Goal: Find specific page/section: Find specific page/section

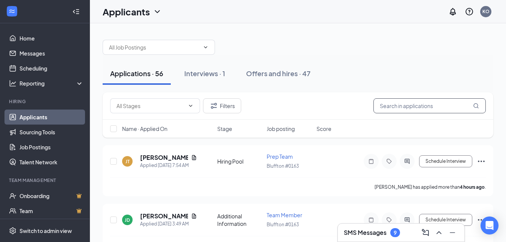
click at [386, 107] on input "text" at bounding box center [429, 105] width 112 height 15
type input "talon"
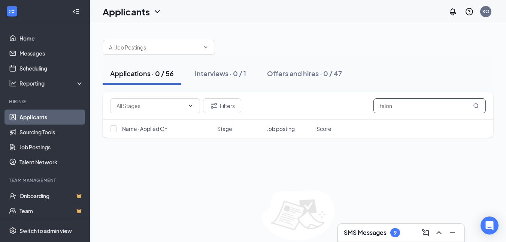
click at [393, 104] on input "talon" at bounding box center [429, 105] width 112 height 15
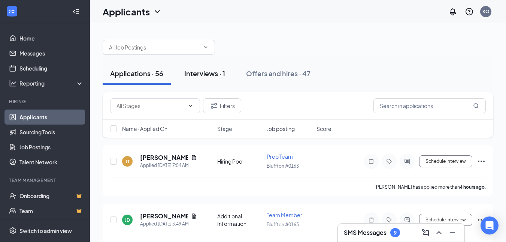
click at [212, 73] on div "Interviews · 1" at bounding box center [204, 73] width 41 height 9
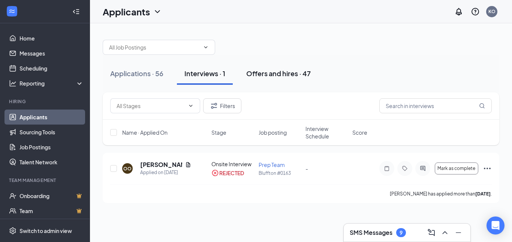
click at [278, 73] on div "Offers and hires · 47" at bounding box center [278, 73] width 64 height 9
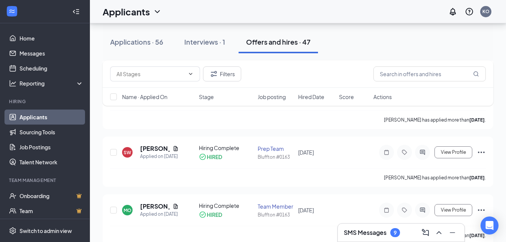
scroll to position [549, 0]
